Goal: Check status: Check status

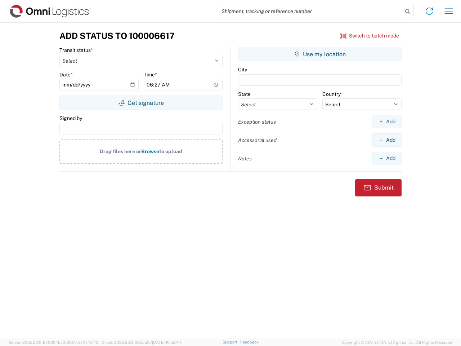
click at [310, 11] on input "search" at bounding box center [309, 11] width 187 height 14
click at [408, 12] on icon at bounding box center [408, 11] width 10 height 10
click at [430, 11] on icon at bounding box center [430, 11] width 12 height 12
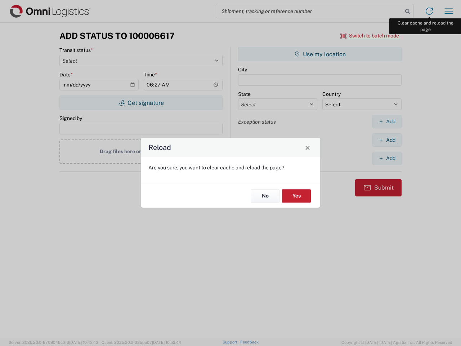
click at [449, 11] on div "Reload Are you sure, you want to clear cache and reload the page? No Yes" at bounding box center [230, 173] width 461 height 346
click at [370, 36] on div "Reload Are you sure, you want to clear cache and reload the page? No Yes" at bounding box center [230, 173] width 461 height 346
click at [141, 103] on div "Reload Are you sure, you want to clear cache and reload the page? No Yes" at bounding box center [230, 173] width 461 height 346
click at [320, 54] on div "Reload Are you sure, you want to clear cache and reload the page? No Yes" at bounding box center [230, 173] width 461 height 346
click at [387, 121] on div "Reload Are you sure, you want to clear cache and reload the page? No Yes" at bounding box center [230, 173] width 461 height 346
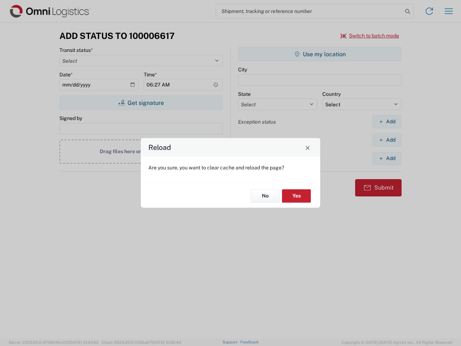
click at [387, 140] on div "Reload Are you sure, you want to clear cache and reload the page? No Yes" at bounding box center [230, 173] width 461 height 346
click at [387, 158] on div "Reload Are you sure, you want to clear cache and reload the page? No Yes" at bounding box center [230, 173] width 461 height 346
